Goal: Information Seeking & Learning: Learn about a topic

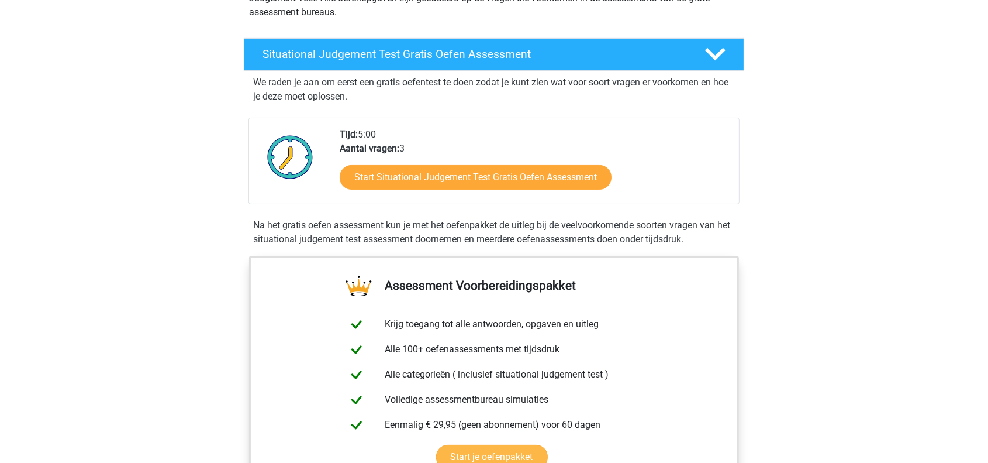
scroll to position [117, 0]
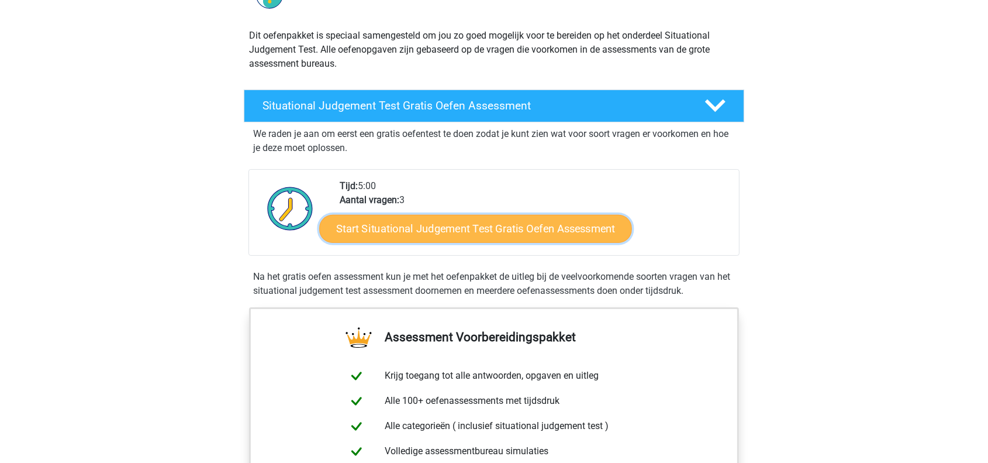
click at [479, 230] on link "Start Situational Judgement Test Gratis Oefen Assessment" at bounding box center [475, 229] width 313 height 28
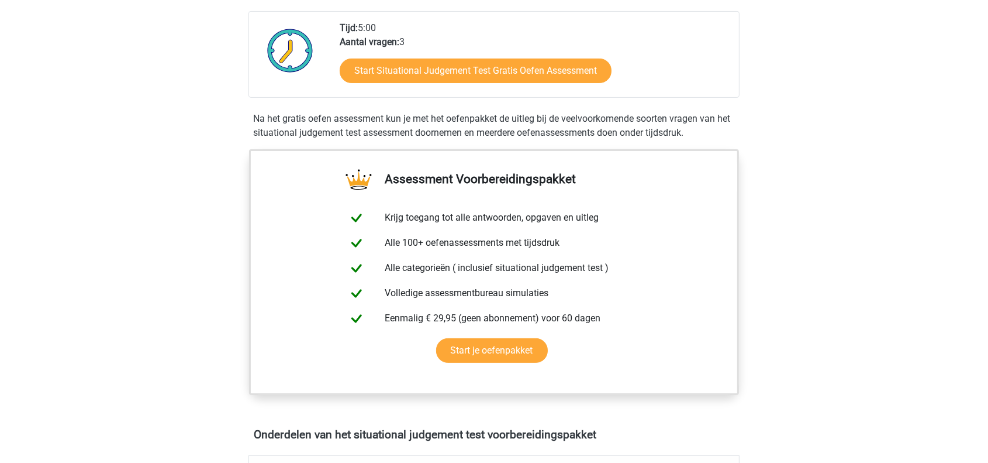
scroll to position [450, 0]
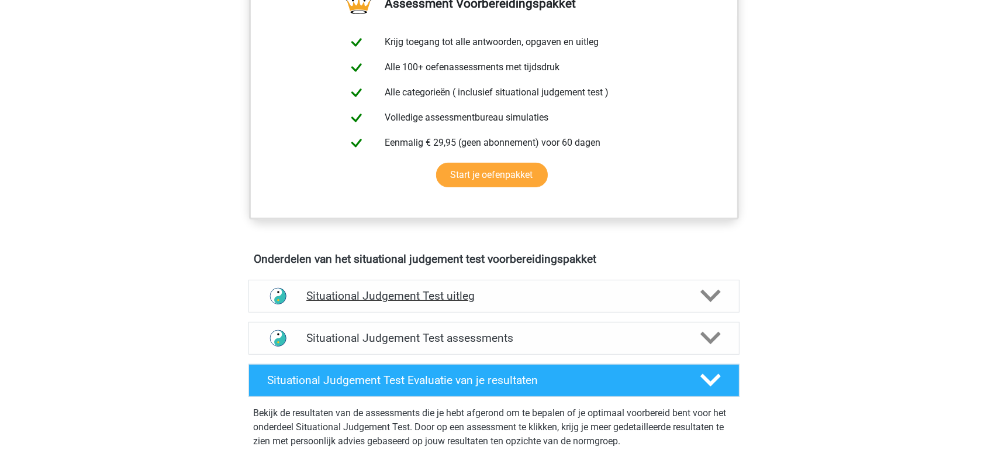
click at [649, 307] on div "Situational Judgement Test uitleg" at bounding box center [494, 296] width 491 height 33
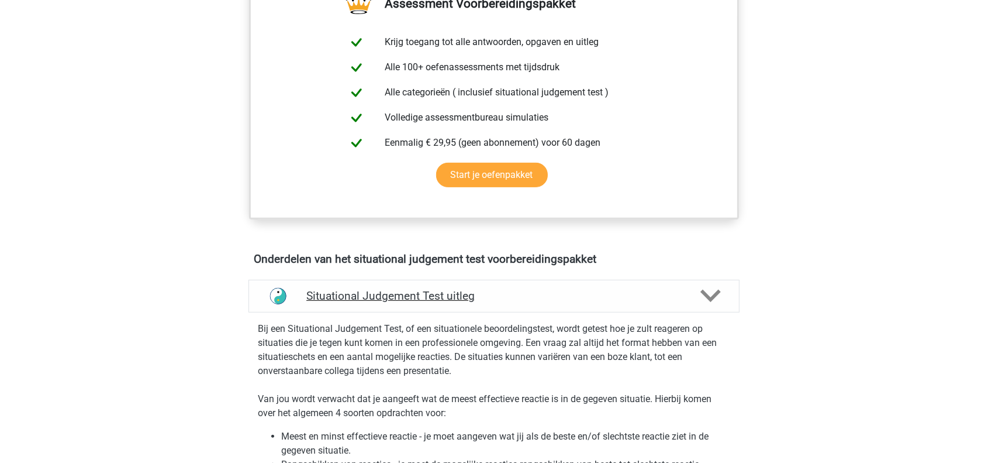
scroll to position [801, 0]
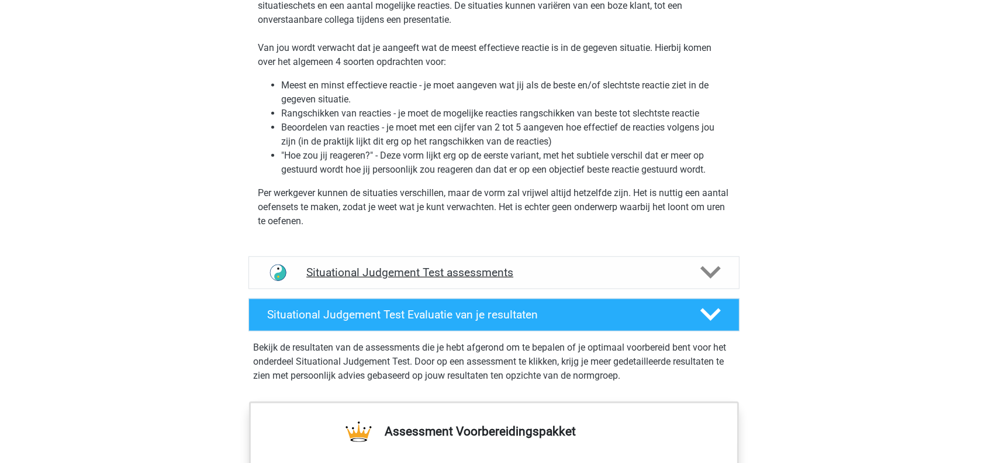
click at [634, 278] on div "Situational Judgement Test assessments" at bounding box center [494, 272] width 491 height 33
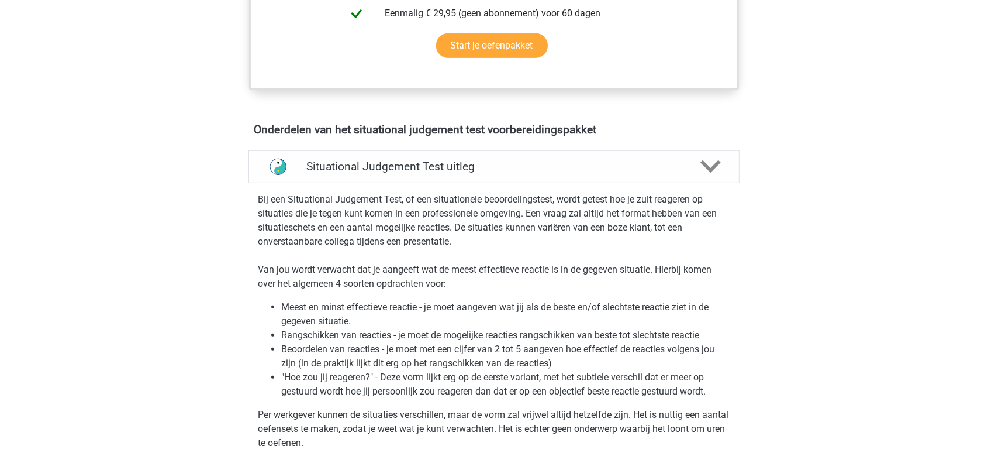
scroll to position [626, 0]
